Goal: Information Seeking & Learning: Check status

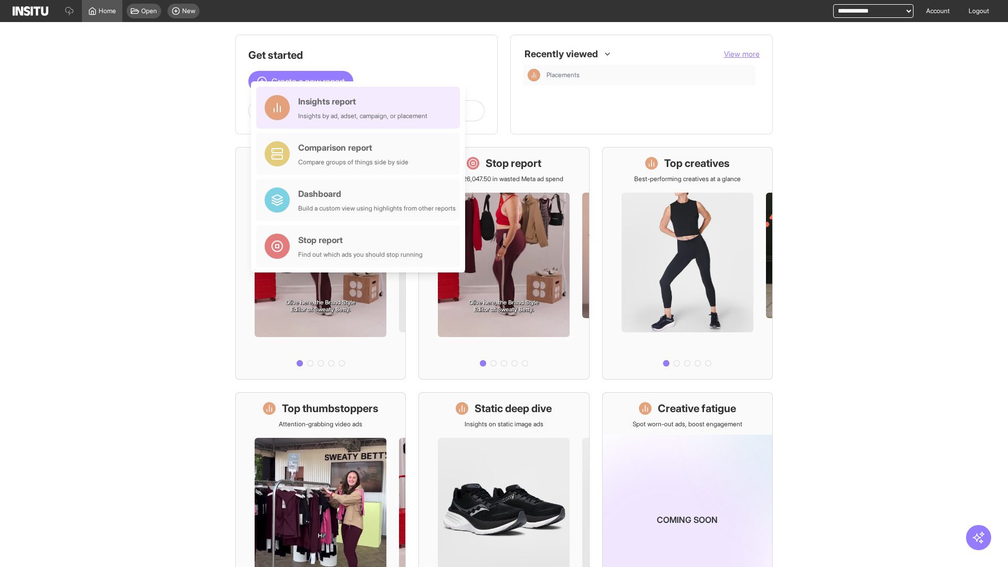
click at [361, 108] on div "Insights report Insights by ad, adset, campaign, or placement" at bounding box center [362, 107] width 129 height 25
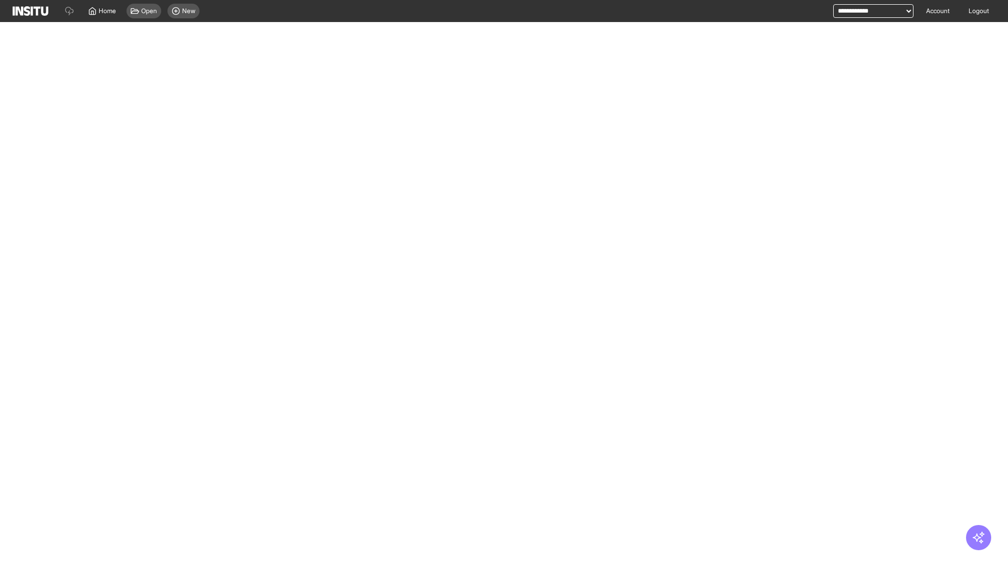
select select "**"
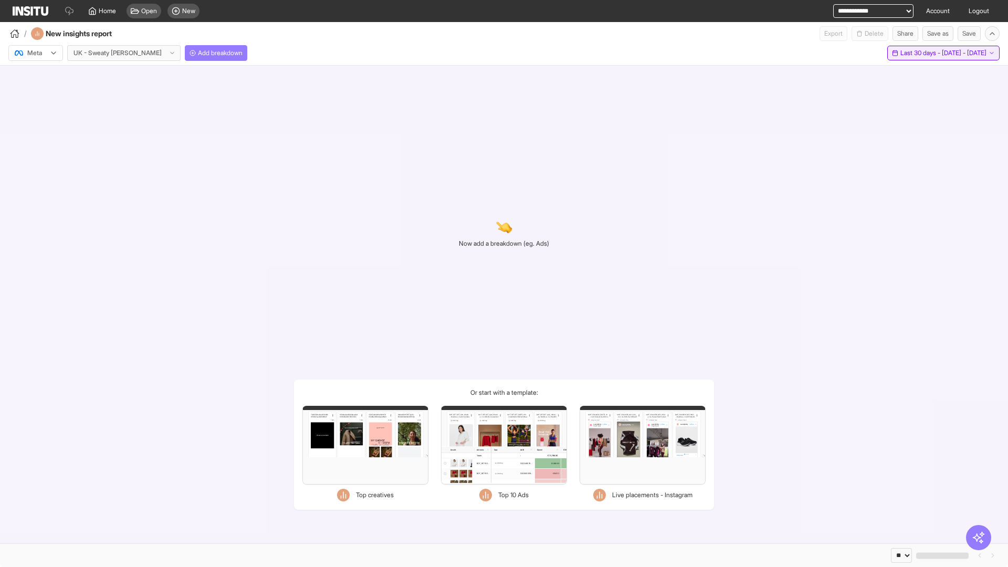
click at [924, 53] on span "Last 30 days - [DATE] - [DATE]" at bounding box center [944, 53] width 86 height 8
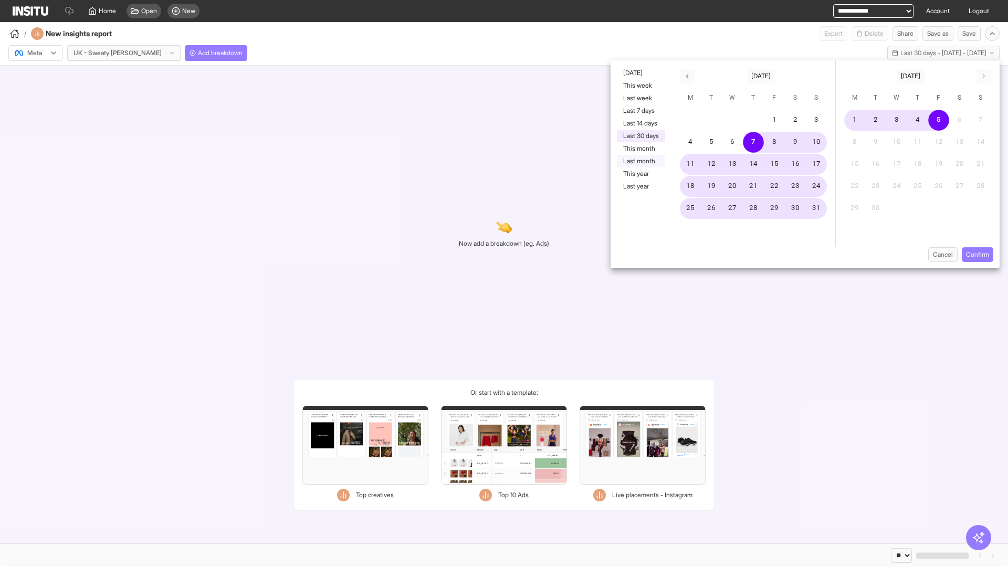
click at [640, 161] on button "Last month" at bounding box center [641, 161] width 48 height 13
